Goal: Task Accomplishment & Management: Use online tool/utility

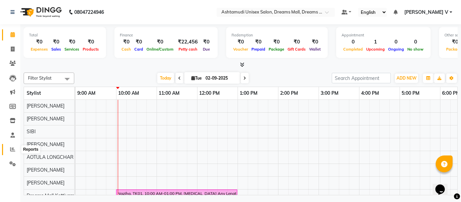
drag, startPoint x: 13, startPoint y: 149, endPoint x: 25, endPoint y: 145, distance: 12.8
click at [13, 149] on icon at bounding box center [12, 149] width 5 height 5
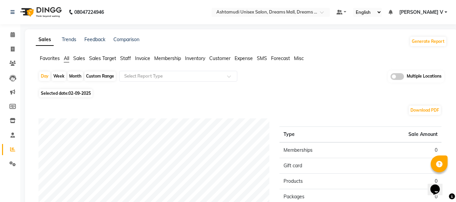
click at [398, 76] on span at bounding box center [398, 76] width 14 height 7
click at [391, 78] on input "checkbox" at bounding box center [391, 78] width 0 height 0
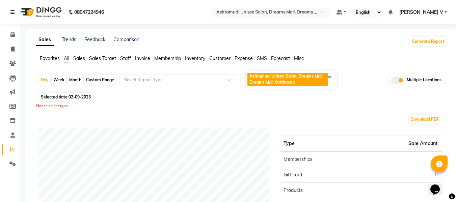
click at [266, 71] on span "Ashtamudi Unisex Salon, Dreams Mall, Dreams Mall Kottiyam x" at bounding box center [292, 80] width 92 height 18
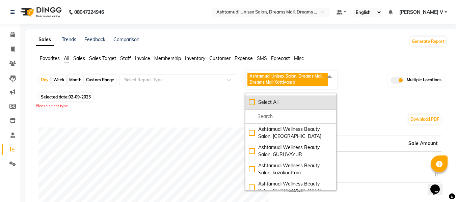
click at [260, 107] on li "Select All" at bounding box center [291, 103] width 91 height 14
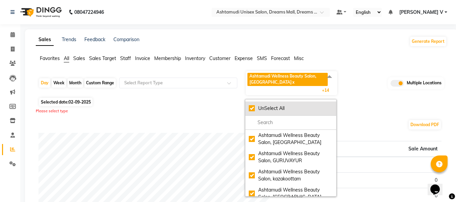
checkbox input "true"
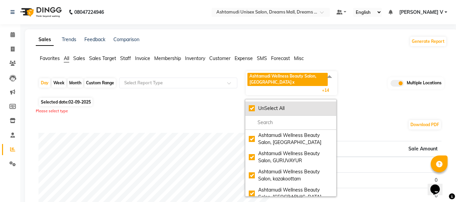
checkbox input "true"
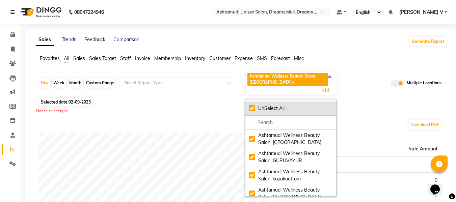
checkbox input "true"
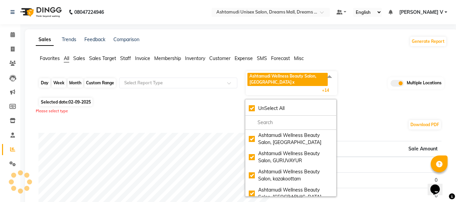
click at [43, 81] on div "Day" at bounding box center [44, 82] width 11 height 9
select select "9"
select select "2025"
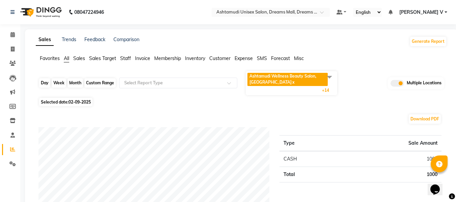
click at [41, 85] on div "Day" at bounding box center [44, 82] width 11 height 9
select select "9"
select select "2025"
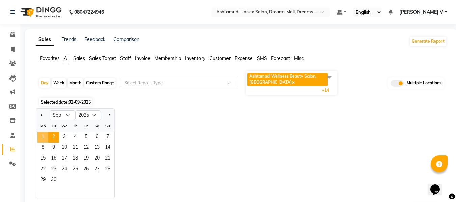
click at [45, 133] on span "1" at bounding box center [42, 137] width 11 height 11
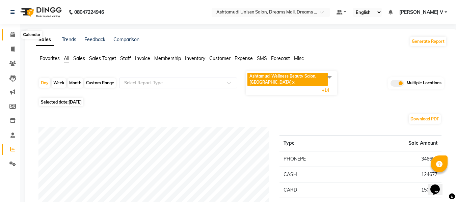
click at [15, 35] on icon at bounding box center [12, 34] width 4 height 5
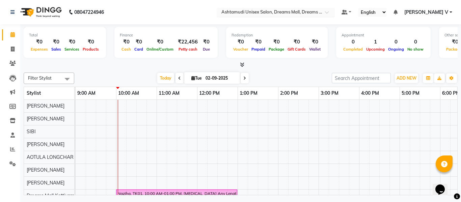
click at [318, 13] on input "text" at bounding box center [269, 12] width 98 height 7
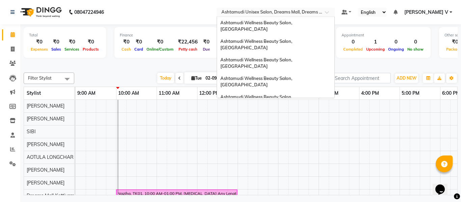
scroll to position [105, 0]
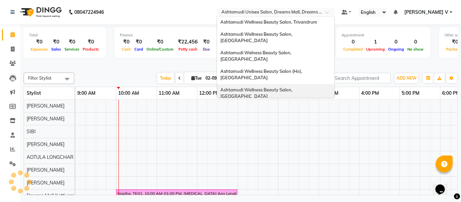
click at [293, 87] on span "Ashtamudi Wellness Beauty Salon, [GEOGRAPHIC_DATA]" at bounding box center [257, 93] width 73 height 12
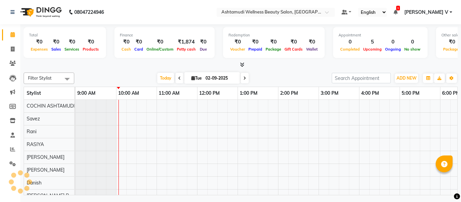
select select "en"
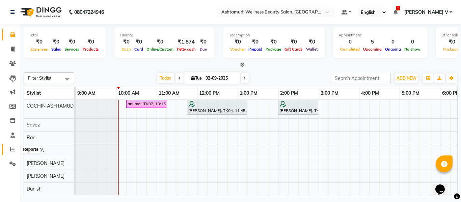
click at [11, 149] on icon at bounding box center [12, 149] width 5 height 5
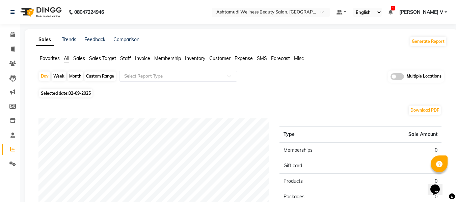
click at [404, 76] on label at bounding box center [398, 76] width 14 height 7
click at [391, 78] on input "checkbox" at bounding box center [391, 78] width 0 height 0
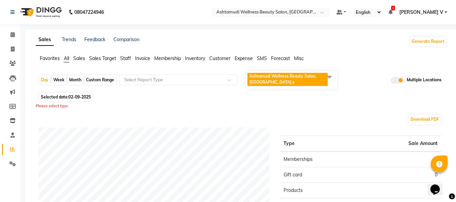
click at [299, 77] on span "Ashtamudi Wellness Beauty Salon, [GEOGRAPHIC_DATA]" at bounding box center [283, 79] width 67 height 11
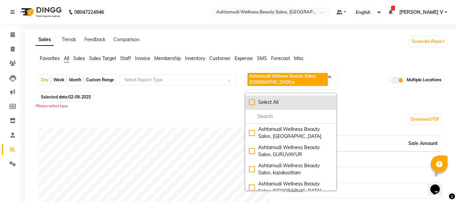
click at [282, 100] on div "Select All" at bounding box center [291, 102] width 84 height 7
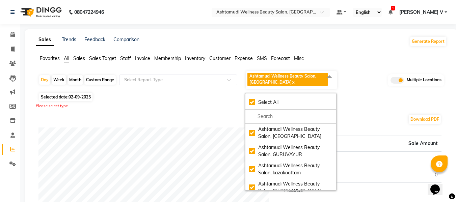
checkbox input "true"
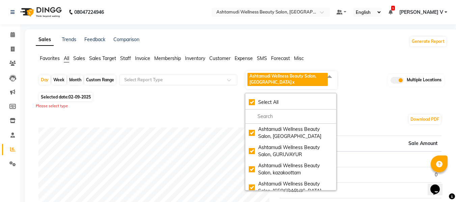
checkbox input "true"
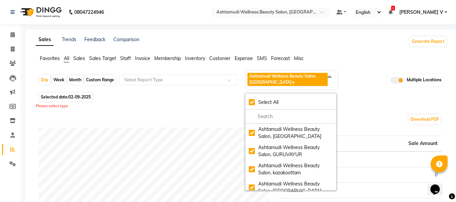
checkbox input "true"
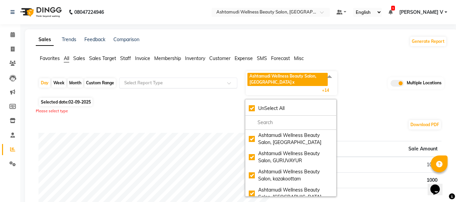
click at [172, 80] on input "text" at bounding box center [171, 83] width 97 height 7
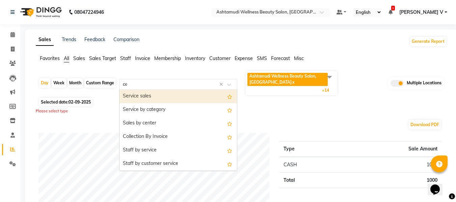
type input "cen"
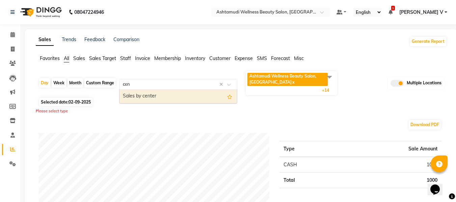
click at [167, 94] on div "Sales by center" at bounding box center [179, 97] width 118 height 14
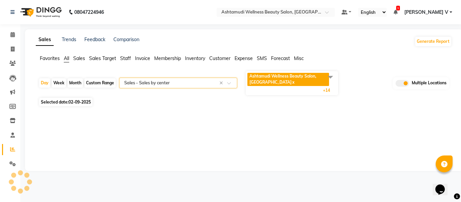
select select "full_report"
select select "csv"
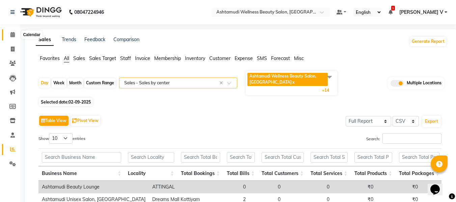
click at [15, 36] on span at bounding box center [13, 35] width 12 height 8
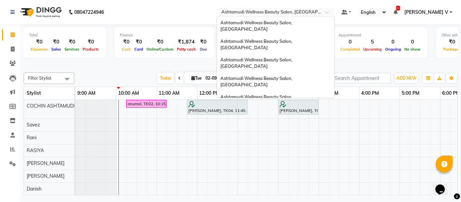
click at [324, 16] on ng-select "Select Location × Ashtamudi Wellness Beauty Salon, Cochin Ashtamudi Wellness Be…" at bounding box center [276, 12] width 118 height 9
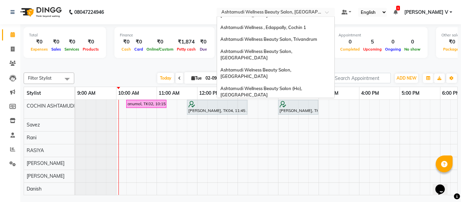
scroll to position [72, 0]
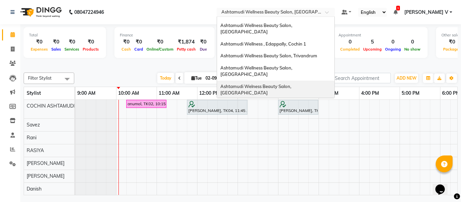
click at [292, 84] on span "Ashtamudi Welness Beauty Salon, [GEOGRAPHIC_DATA]" at bounding box center [257, 90] width 72 height 12
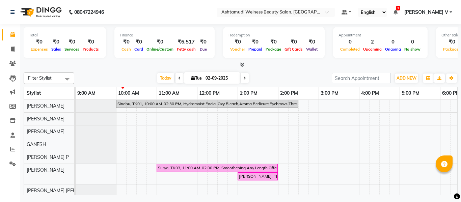
scroll to position [9, 0]
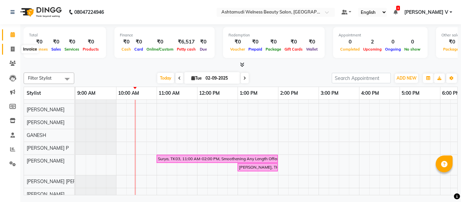
drag, startPoint x: 14, startPoint y: 51, endPoint x: 15, endPoint y: 43, distance: 8.2
click at [14, 51] on icon at bounding box center [13, 49] width 4 height 5
select select "service"
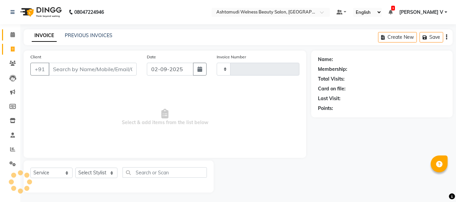
type input "7532"
select select "4529"
click at [15, 36] on icon at bounding box center [12, 34] width 4 height 5
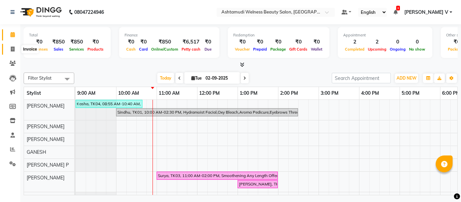
click at [10, 49] on span at bounding box center [13, 50] width 12 height 8
select select "service"
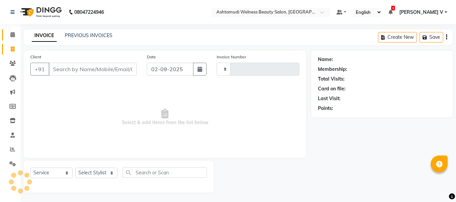
type input "7533"
select select "4529"
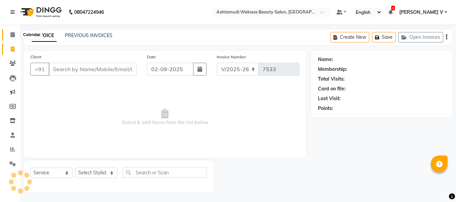
click at [10, 36] on span at bounding box center [13, 35] width 12 height 8
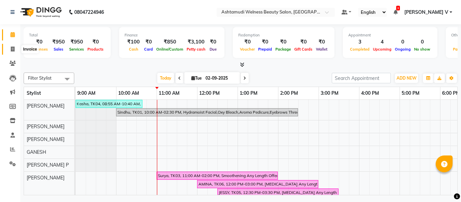
click at [17, 51] on span at bounding box center [13, 50] width 12 height 8
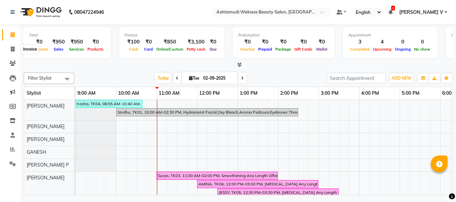
select select "4529"
select select "service"
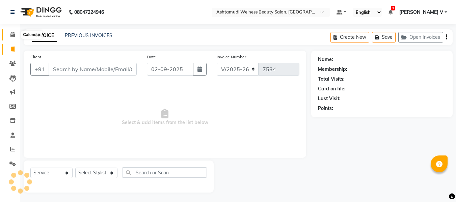
click at [16, 32] on span at bounding box center [13, 35] width 12 height 8
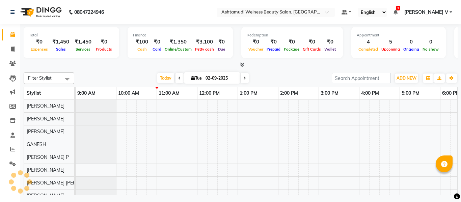
scroll to position [9, 0]
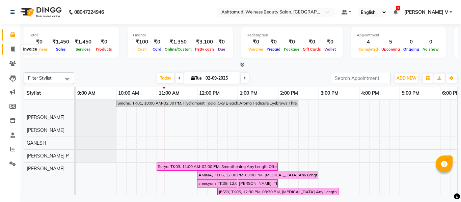
click at [12, 47] on icon at bounding box center [13, 49] width 4 height 5
select select "service"
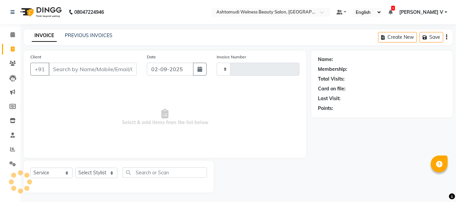
type input "7534"
select select "4529"
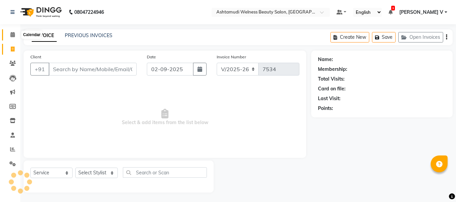
click at [15, 34] on span at bounding box center [13, 35] width 12 height 8
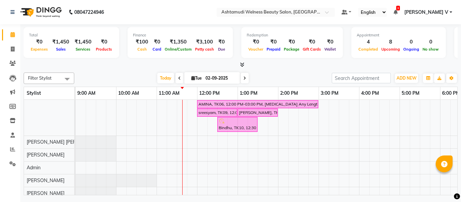
scroll to position [43, 0]
